Goal: Transaction & Acquisition: Purchase product/service

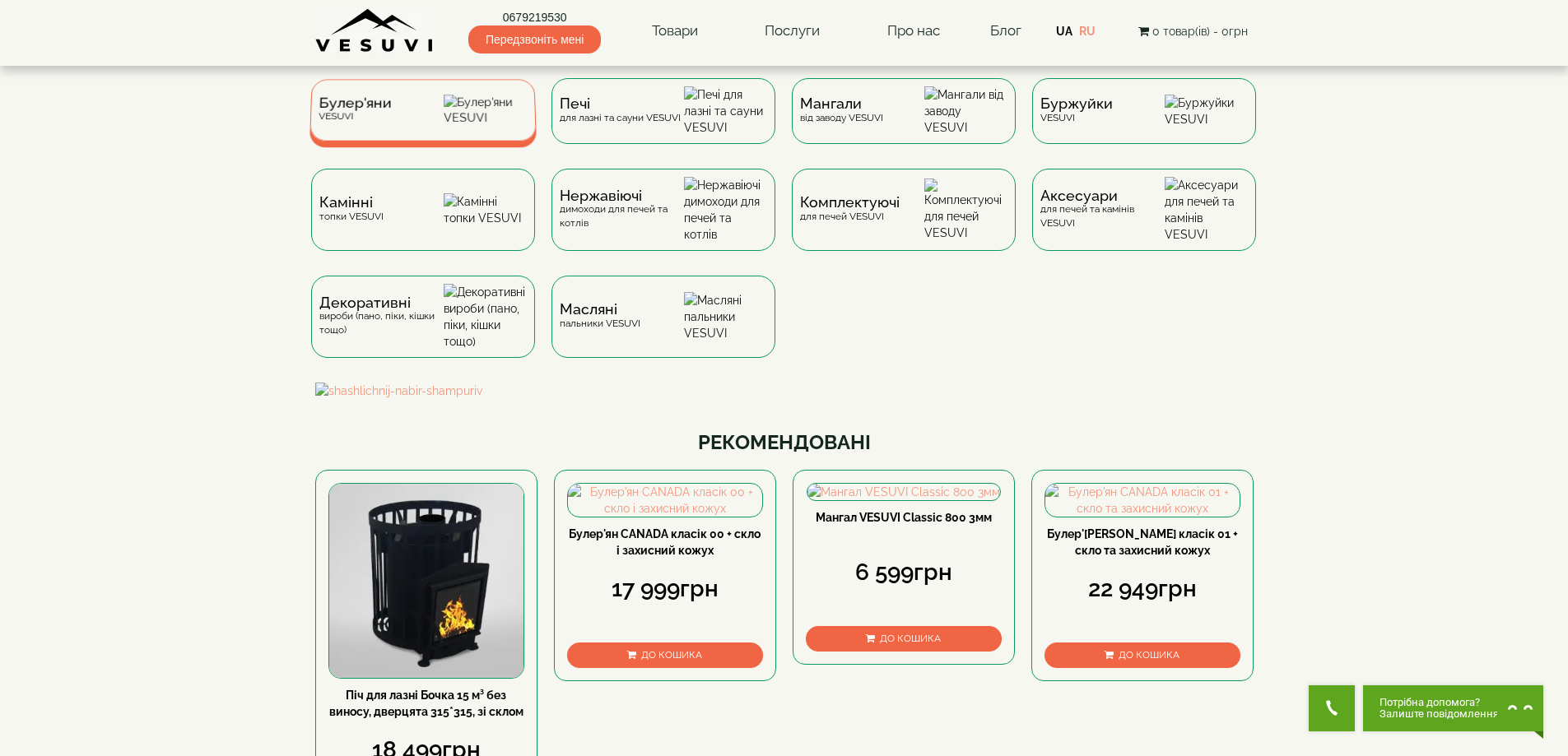
click at [414, 113] on div "Булер'яни VESUVI" at bounding box center [422, 109] width 227 height 61
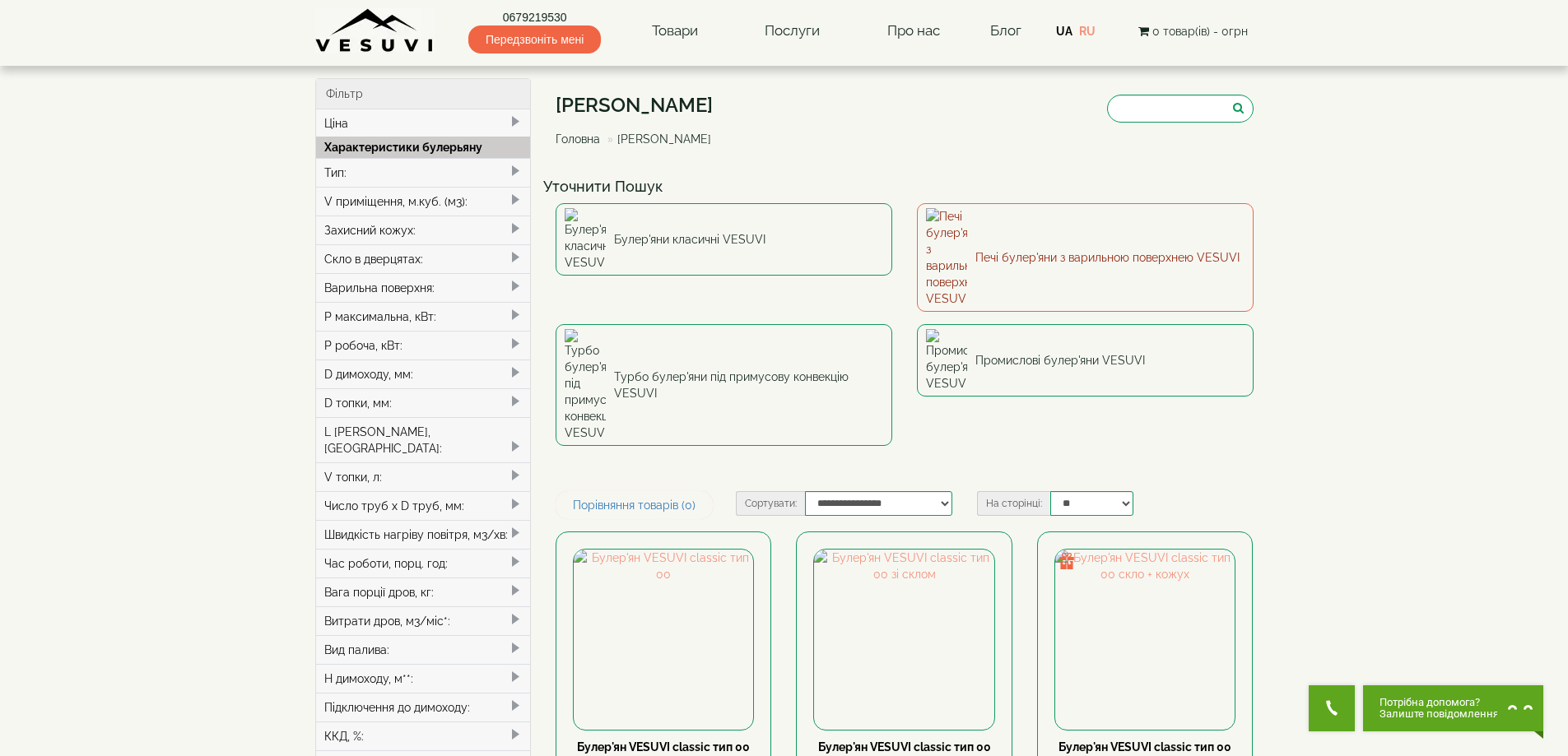
click at [971, 237] on link "Печі булер'яни з варильною поверхнею VESUVI" at bounding box center [1084, 257] width 337 height 108
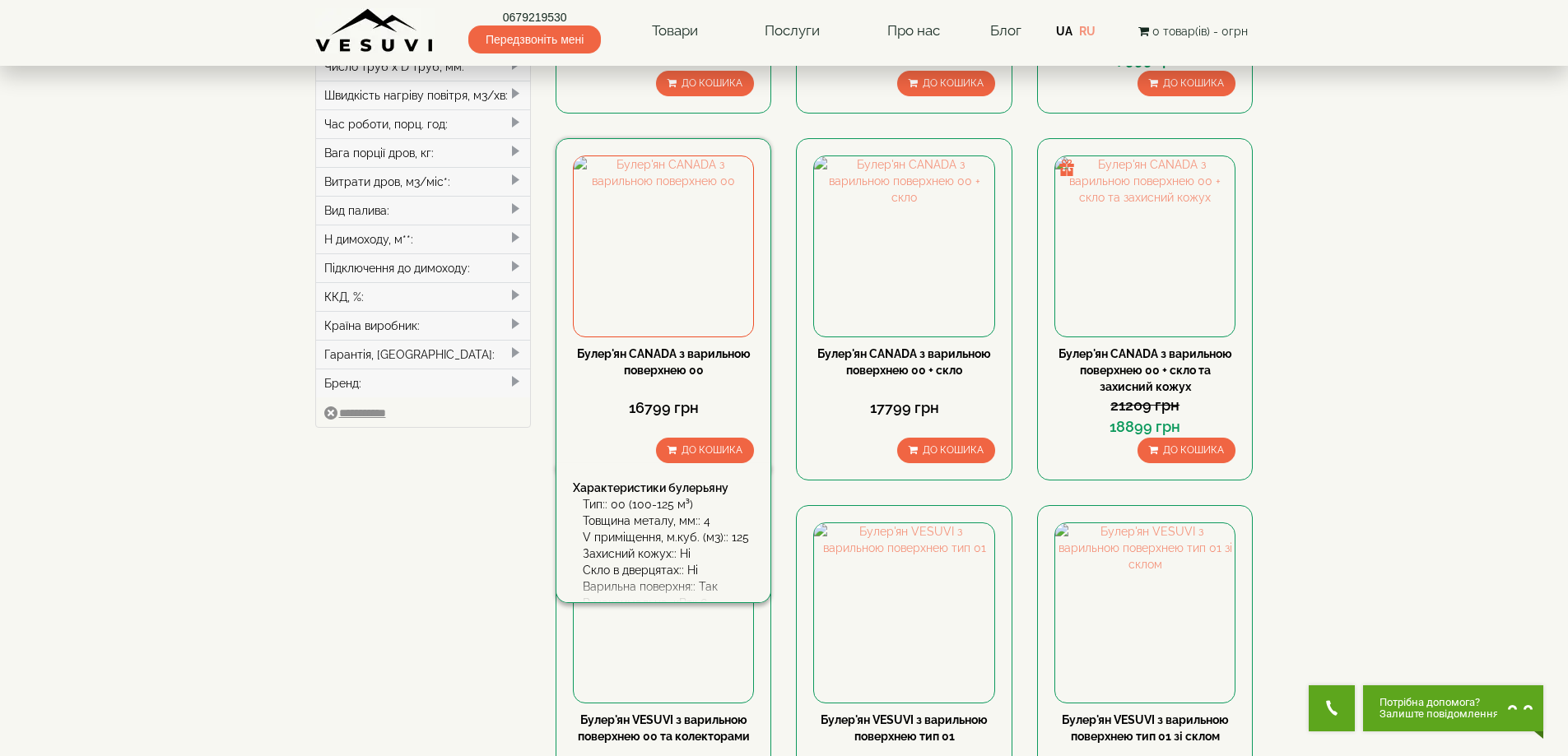
scroll to position [658, 0]
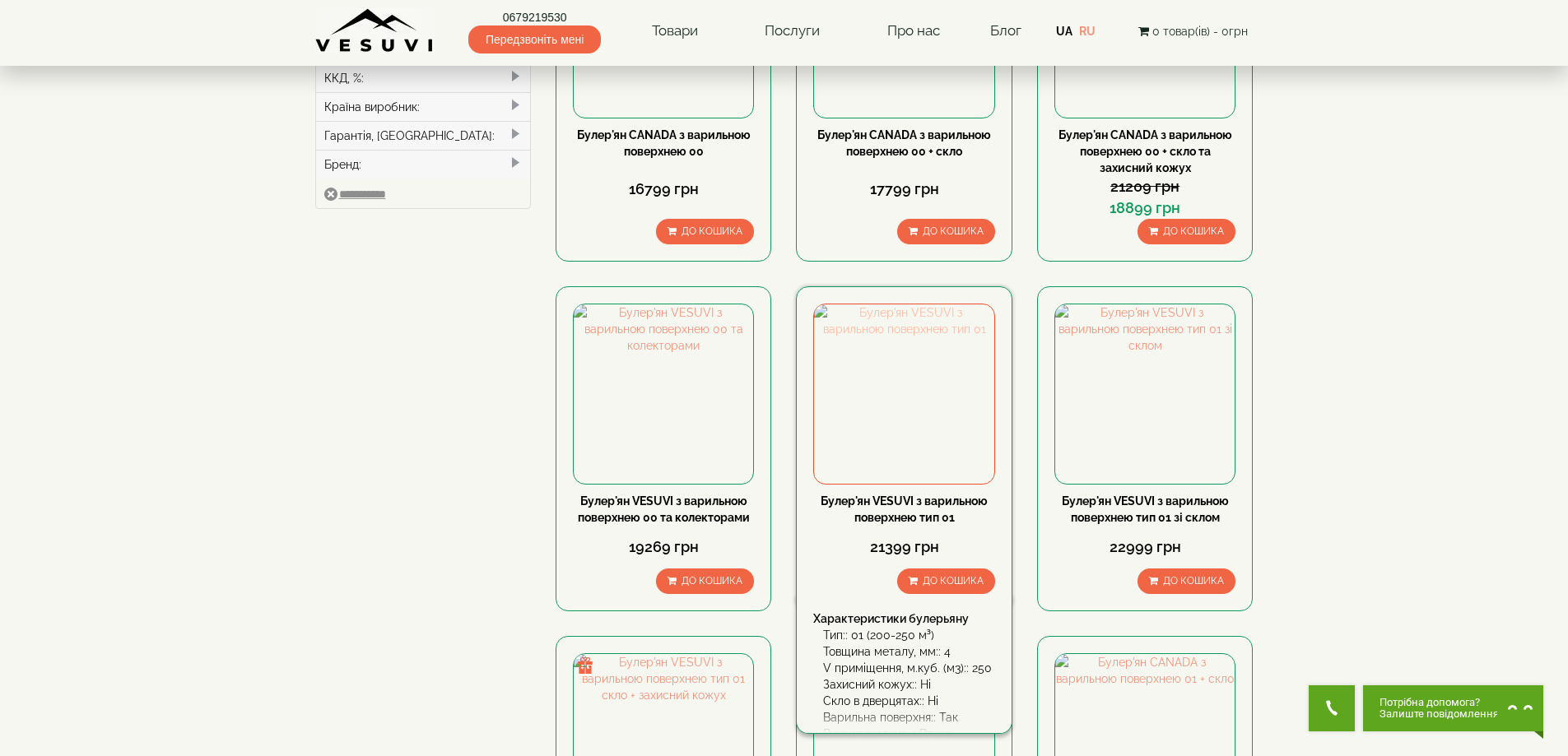
click at [876, 447] on img at bounding box center [903, 393] width 179 height 179
